Goal: Navigation & Orientation: Find specific page/section

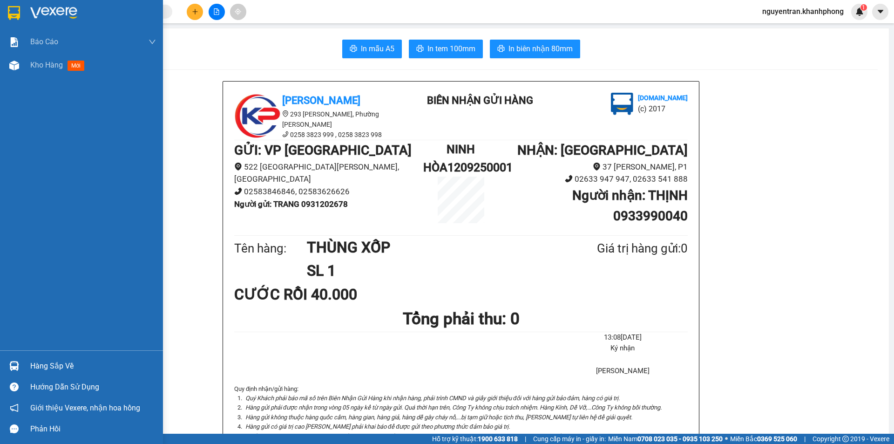
click at [16, 1] on div at bounding box center [81, 15] width 163 height 30
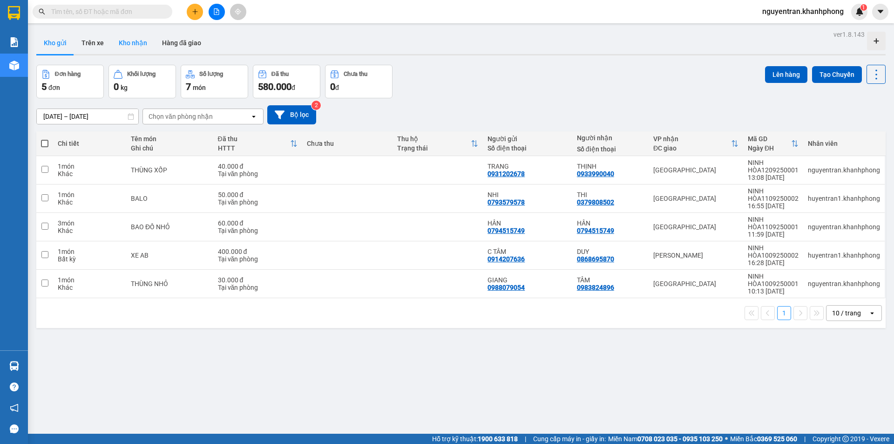
click at [126, 39] on button "Kho nhận" at bounding box center [132, 43] width 43 height 22
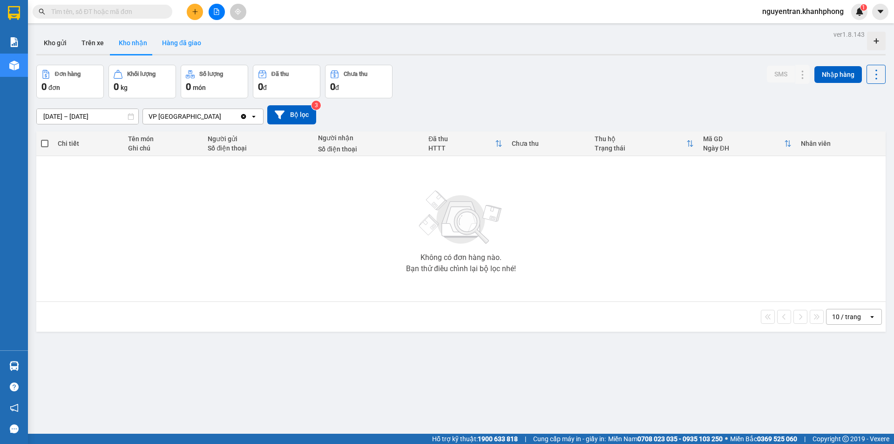
click at [190, 45] on button "Hàng đã giao" at bounding box center [182, 43] width 54 height 22
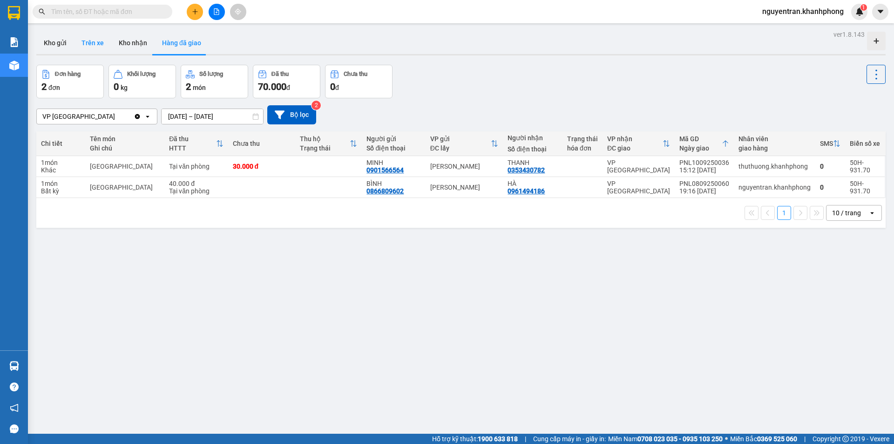
click at [94, 42] on button "Trên xe" at bounding box center [92, 43] width 37 height 22
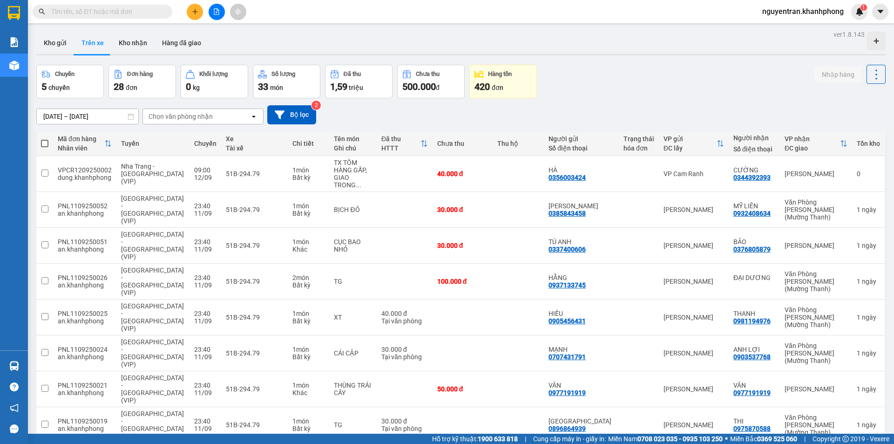
click at [192, 113] on div "Chọn văn phòng nhận" at bounding box center [180, 116] width 64 height 9
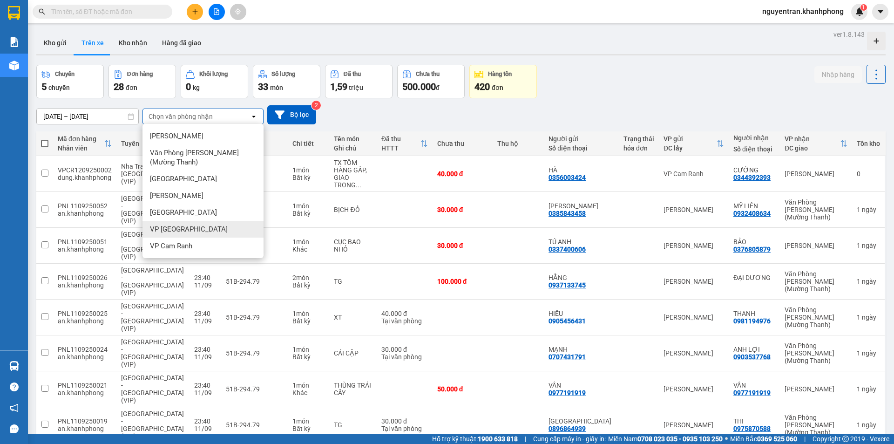
click at [191, 224] on div "VP [GEOGRAPHIC_DATA]" at bounding box center [202, 229] width 121 height 17
